Goal: Book appointment/travel/reservation

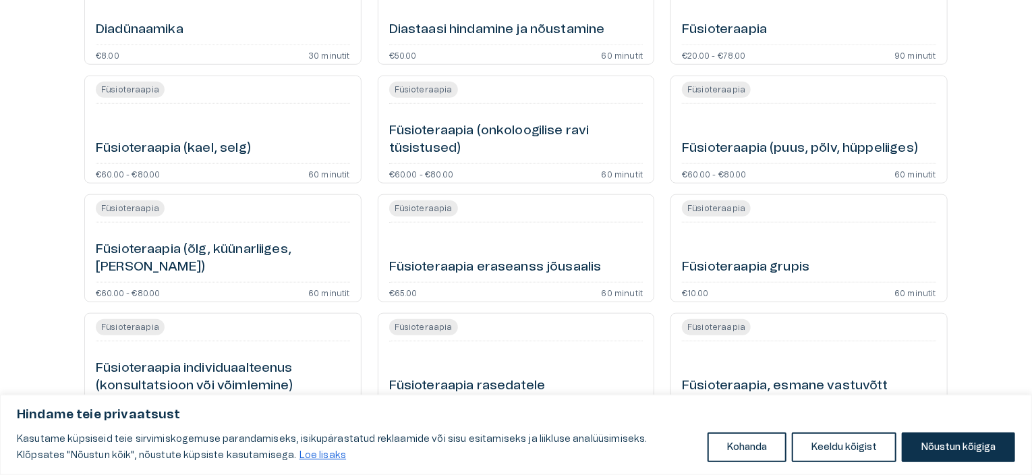
scroll to position [607, 0]
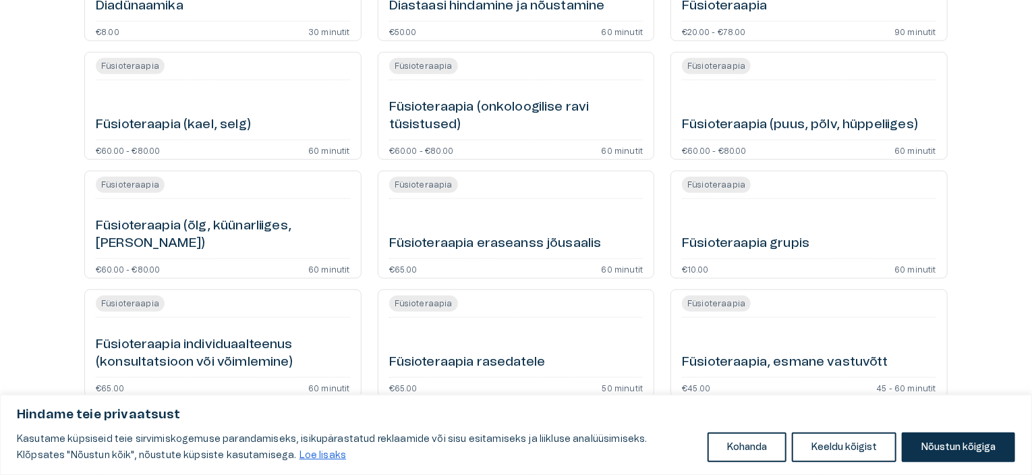
click at [504, 104] on h6 "Füsioteraapia (onkoloogilise ravi tüsistused)" at bounding box center [516, 116] width 254 height 36
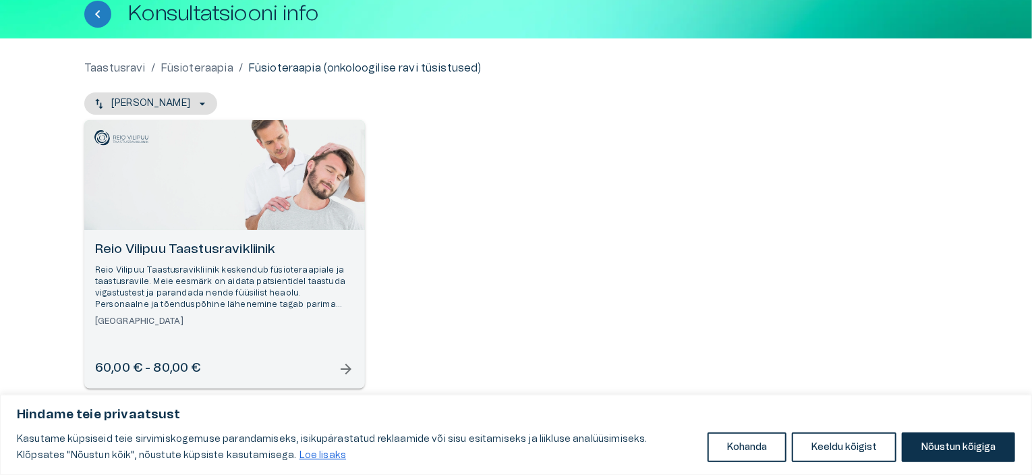
scroll to position [92, 0]
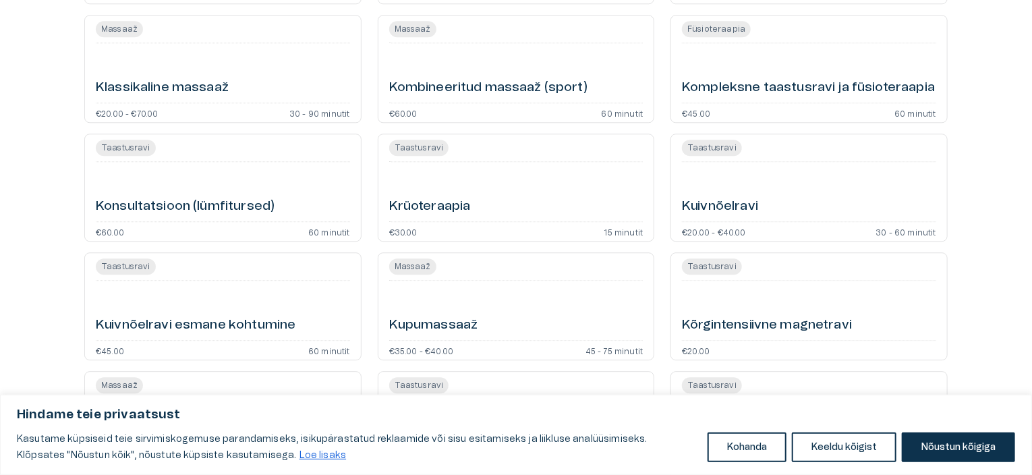
scroll to position [1753, 0]
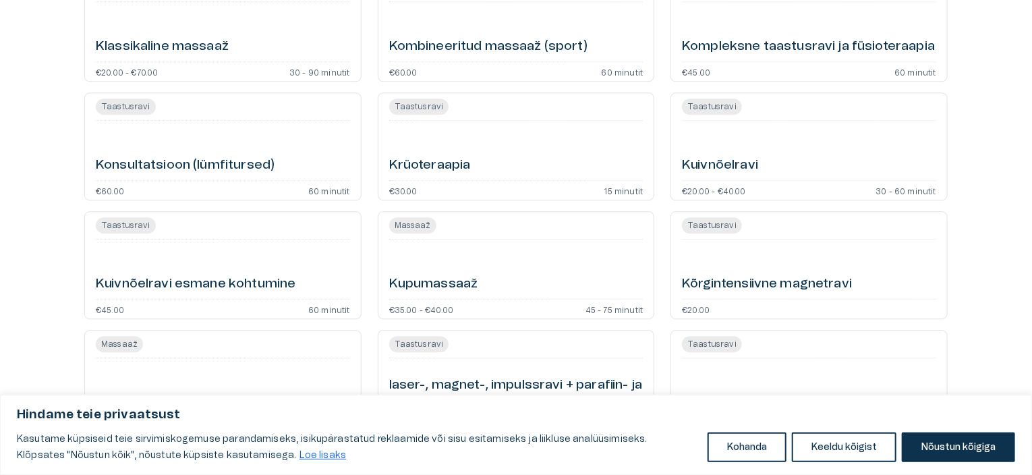
click at [178, 161] on h6 "Konsultatsioon (lümfitursed)" at bounding box center [185, 165] width 179 height 18
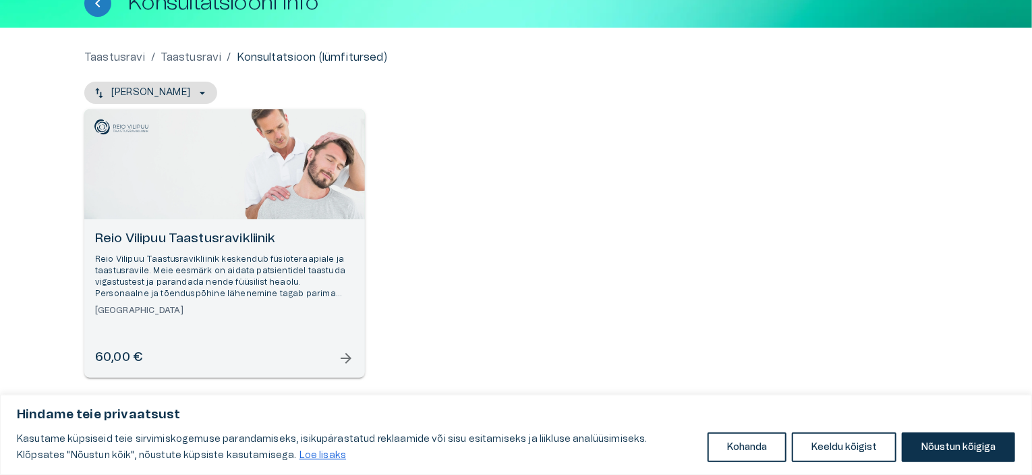
scroll to position [92, 0]
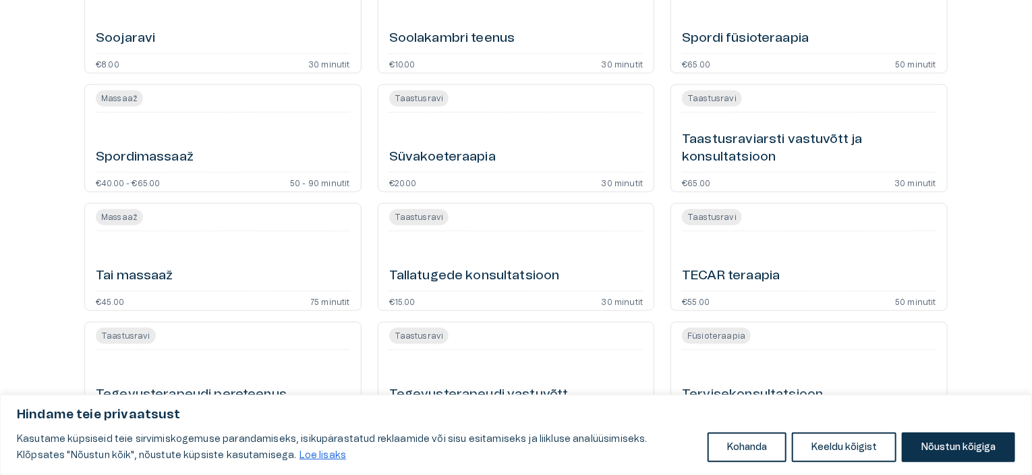
scroll to position [3476, 0]
